Goal: Information Seeking & Learning: Learn about a topic

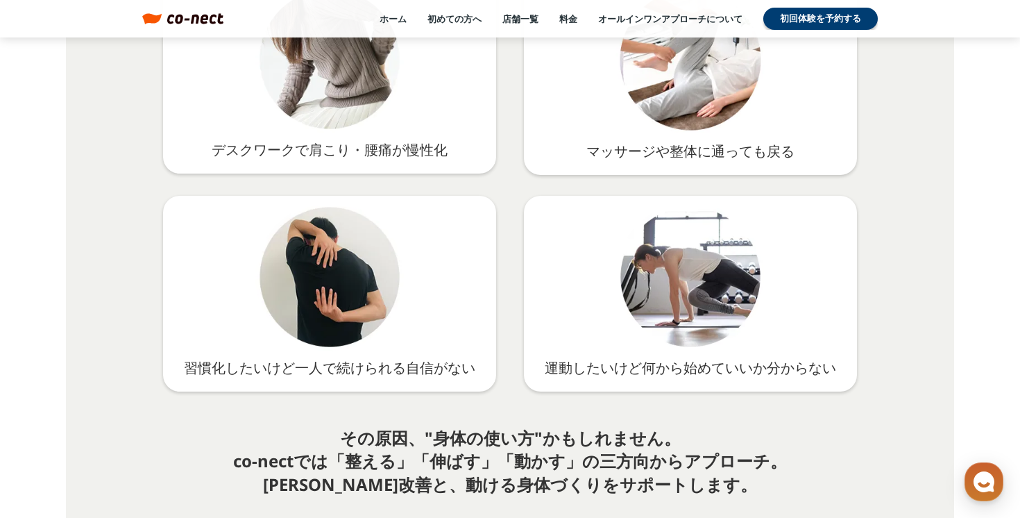
scroll to position [2240, 0]
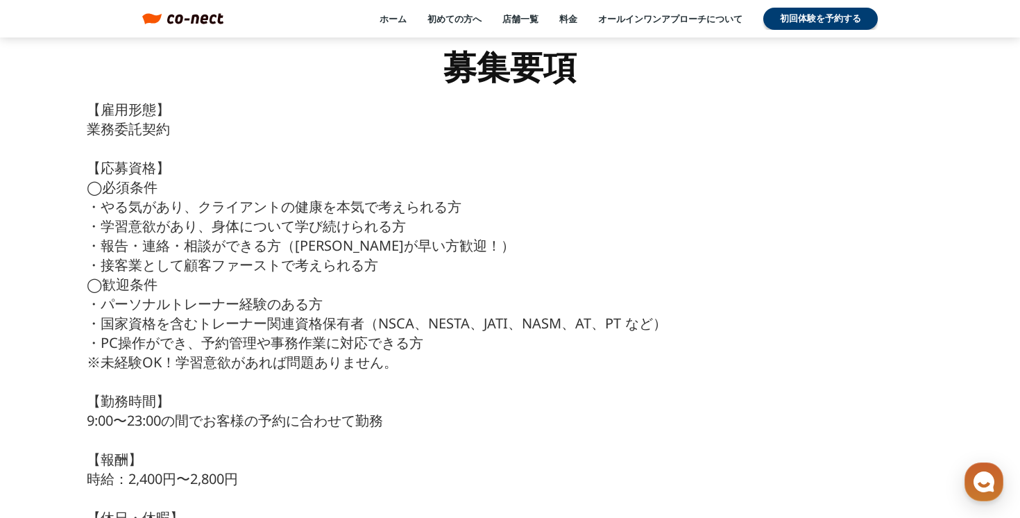
scroll to position [6603, 0]
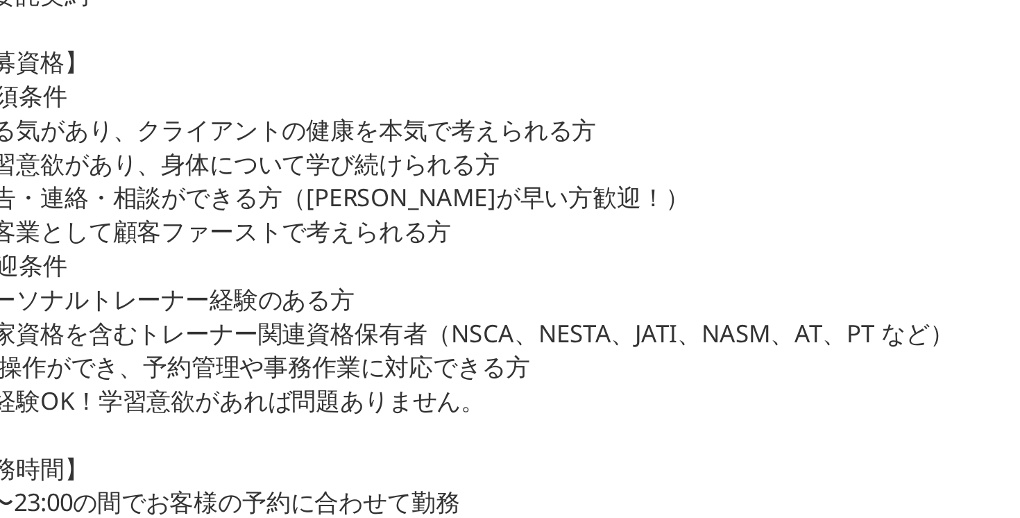
drag, startPoint x: 246, startPoint y: 322, endPoint x: 223, endPoint y: 322, distance: 23.6
click at [223, 322] on p "【雇用形態】 業務委託契約 【応募資格】 ◯必須条件 ・やる気があり、クライアントの健康を本気で考えられる方 ・学習意欲があり、身体について学び続けられる方 …" at bounding box center [510, 429] width 847 height 661
drag, startPoint x: 266, startPoint y: 323, endPoint x: 307, endPoint y: 322, distance: 41.0
click at [307, 322] on p "【雇用形態】 業務委託契約 【応募資格】 ◯必須条件 ・やる気があり、クライアントの健康を本気で考えられる方 ・学習意欲があり、身体について学び続けられる方 …" at bounding box center [510, 429] width 847 height 661
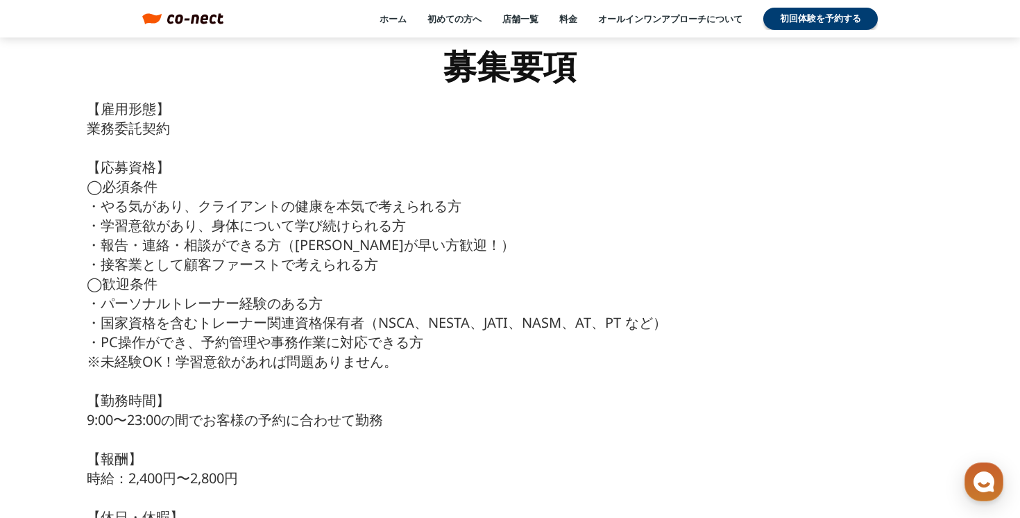
click at [386, 295] on p "【雇用形態】 業務委託契約 【応募資格】 ◯必須条件 ・やる気があり、クライアントの健康を本気で考えられる方 ・学習意欲があり、身体について学び続けられる方 …" at bounding box center [510, 429] width 847 height 661
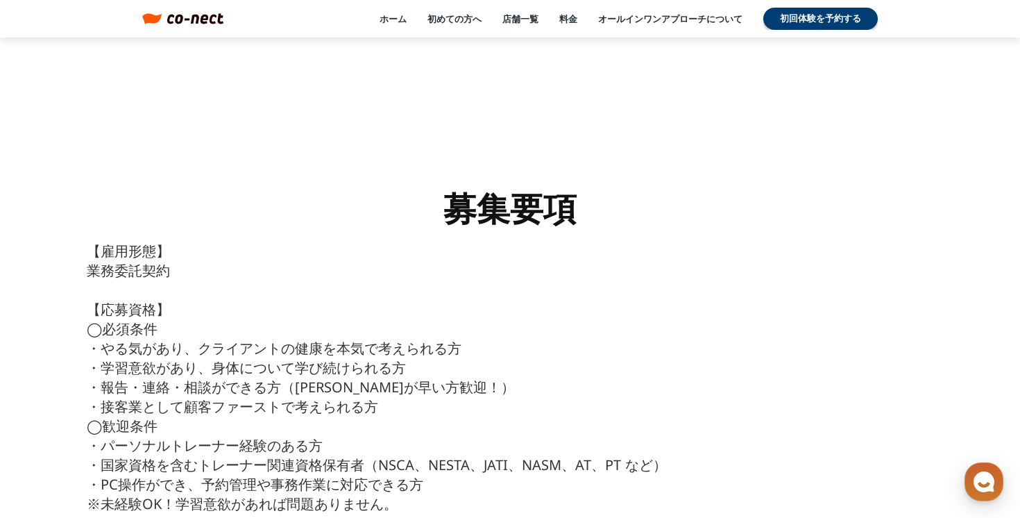
scroll to position [6458, 0]
